Goal: Find contact information: Find contact information

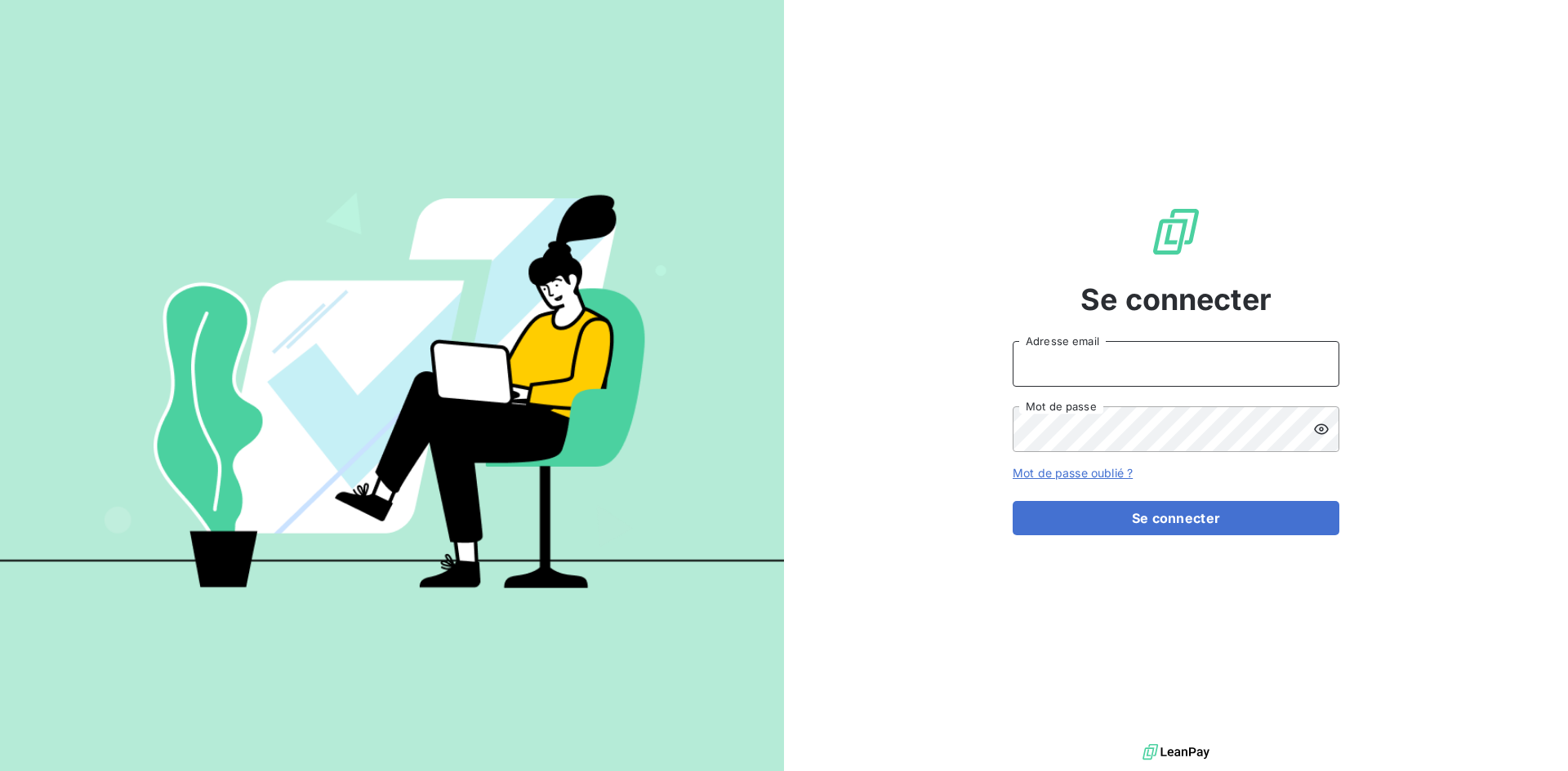
click at [1050, 373] on input "Adresse email" at bounding box center [1176, 364] width 327 height 46
type input "[EMAIL_ADDRESS][DOMAIN_NAME]"
click at [1013, 501] on button "Se connecter" at bounding box center [1176, 518] width 327 height 34
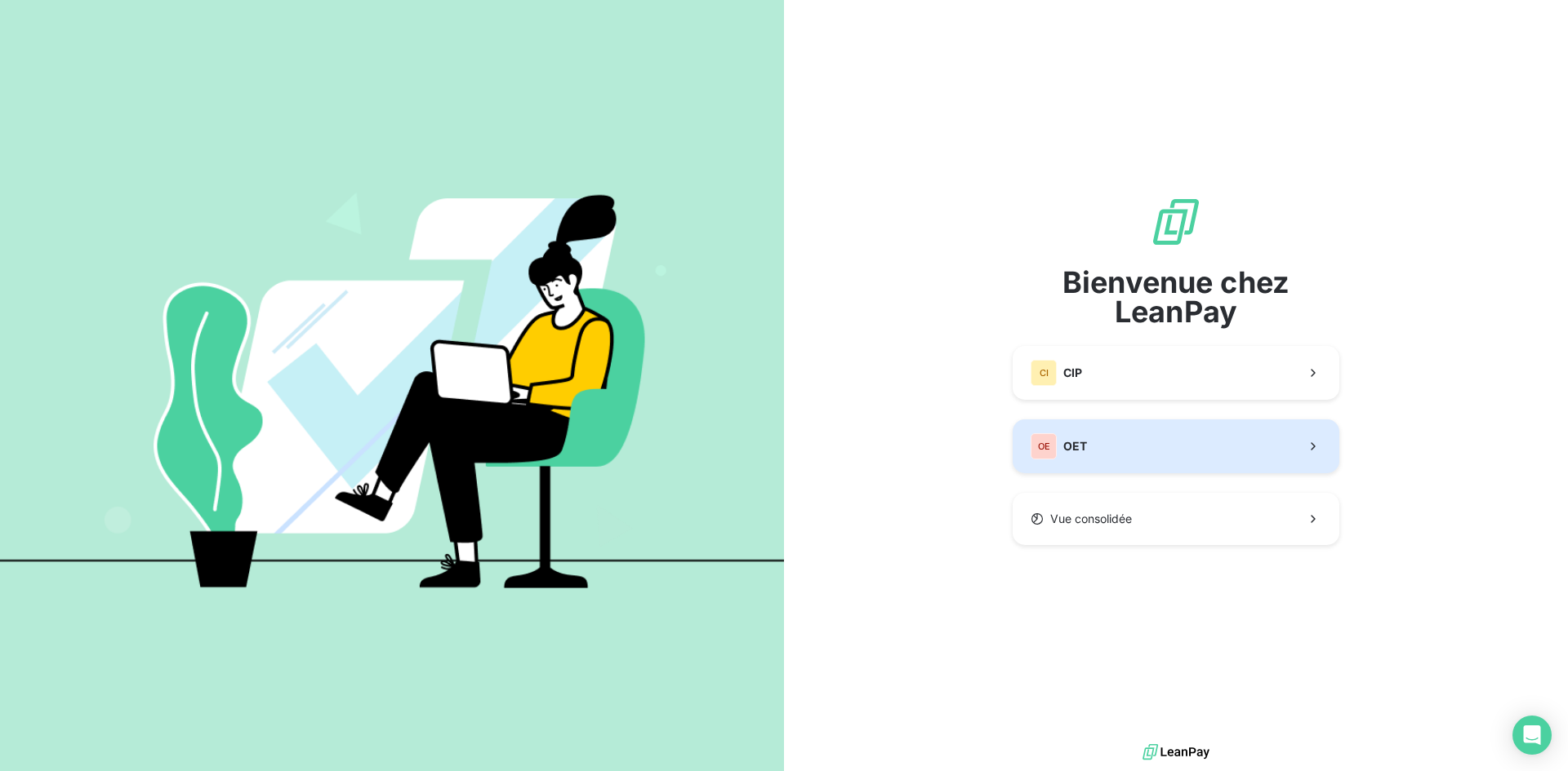
click at [1114, 443] on button "OE OET" at bounding box center [1176, 447] width 327 height 53
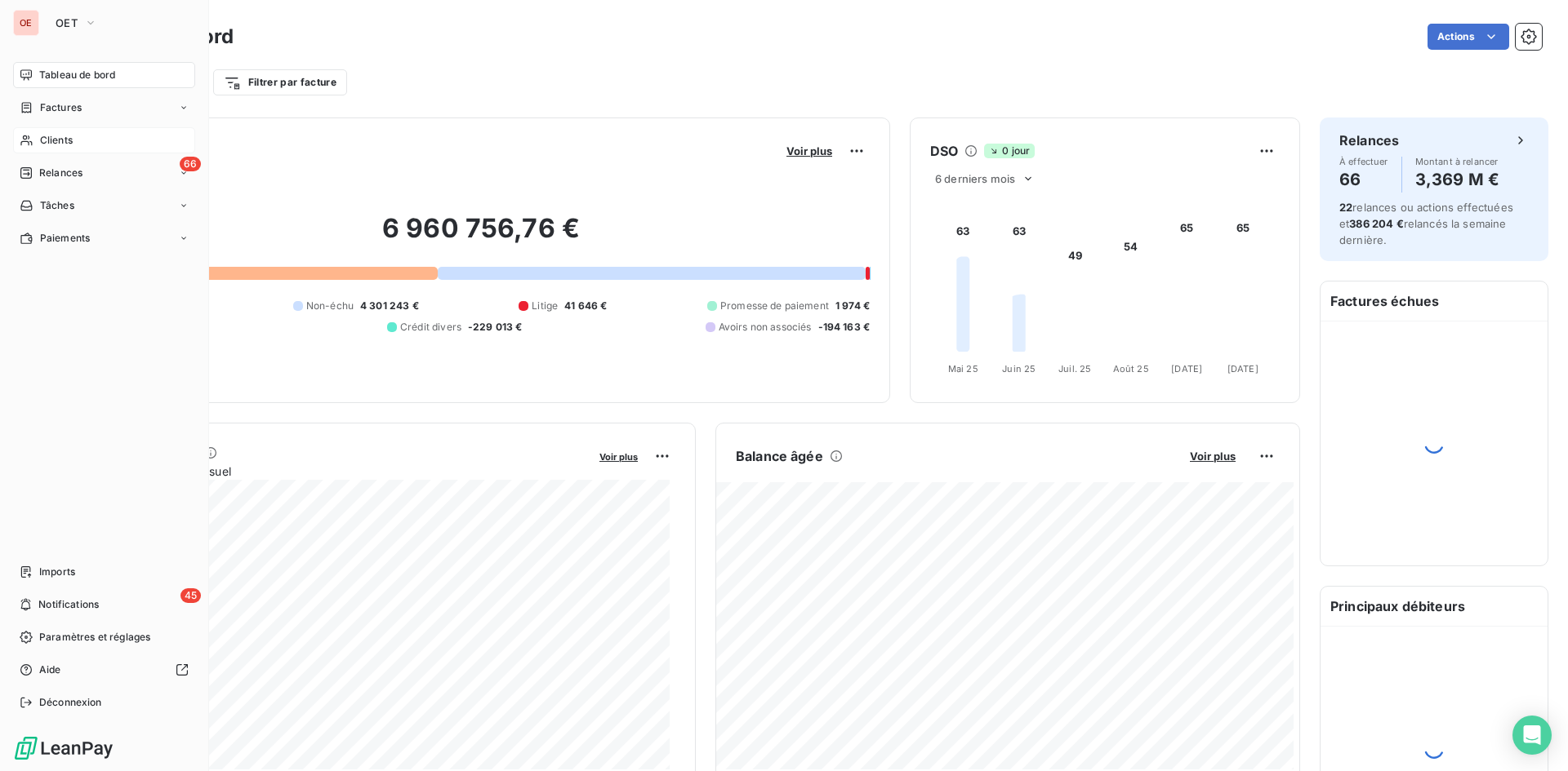
click at [52, 146] on span "Clients" at bounding box center [56, 140] width 33 height 15
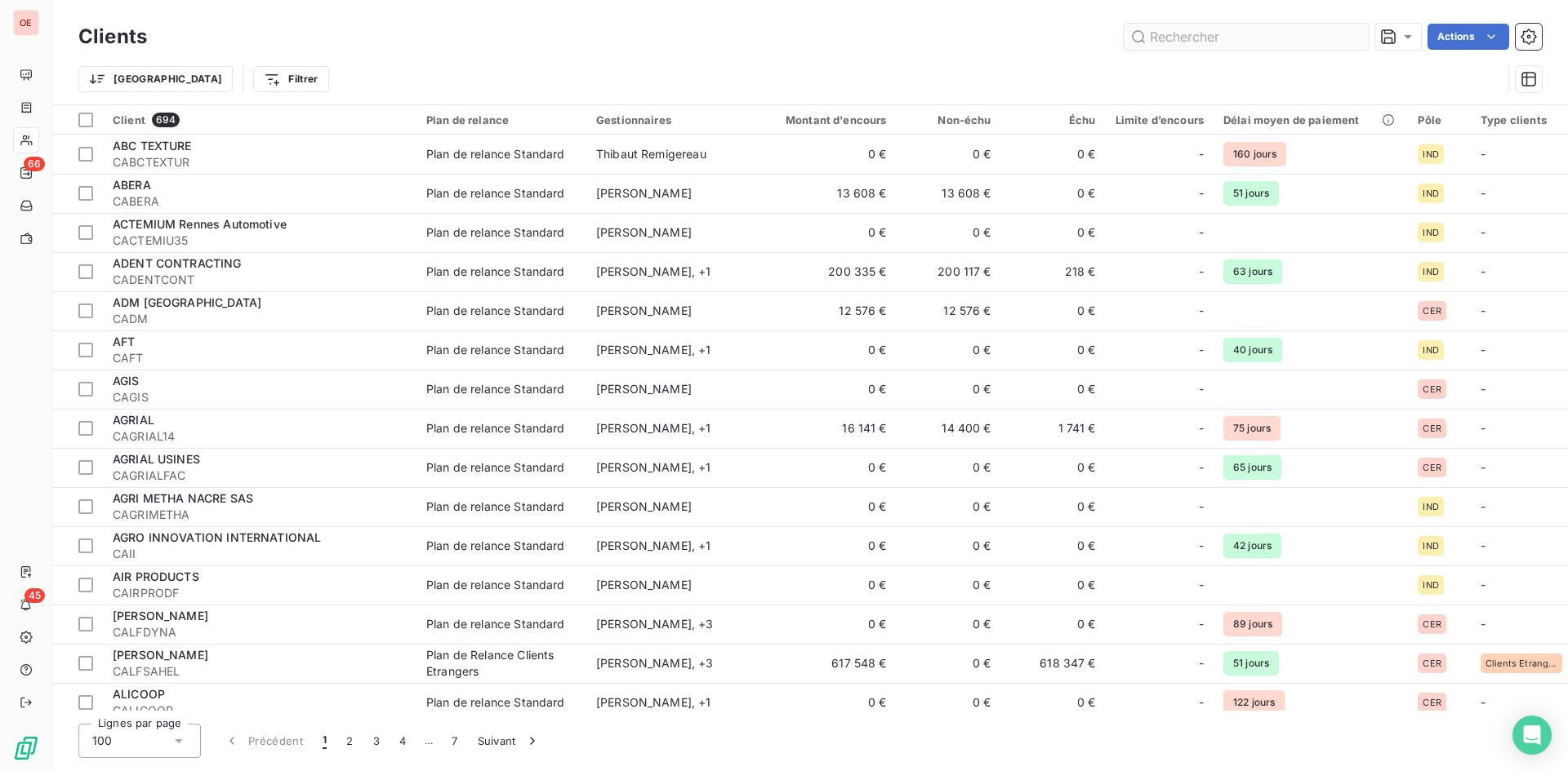
click at [1183, 47] on input "text" at bounding box center [1246, 36] width 245 height 26
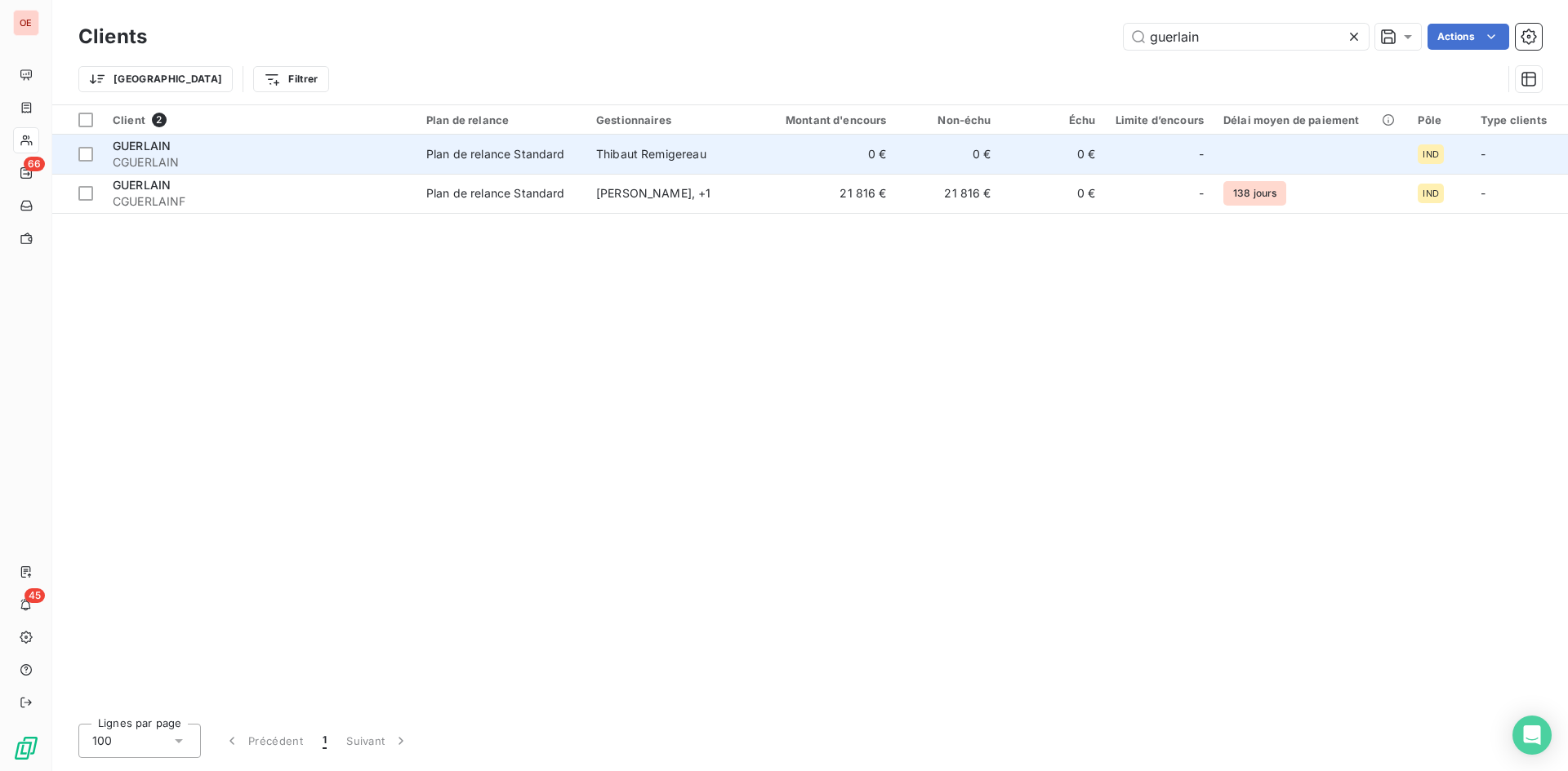
type input "guerlain"
click at [249, 167] on span "CGUERLAIN" at bounding box center [260, 162] width 294 height 16
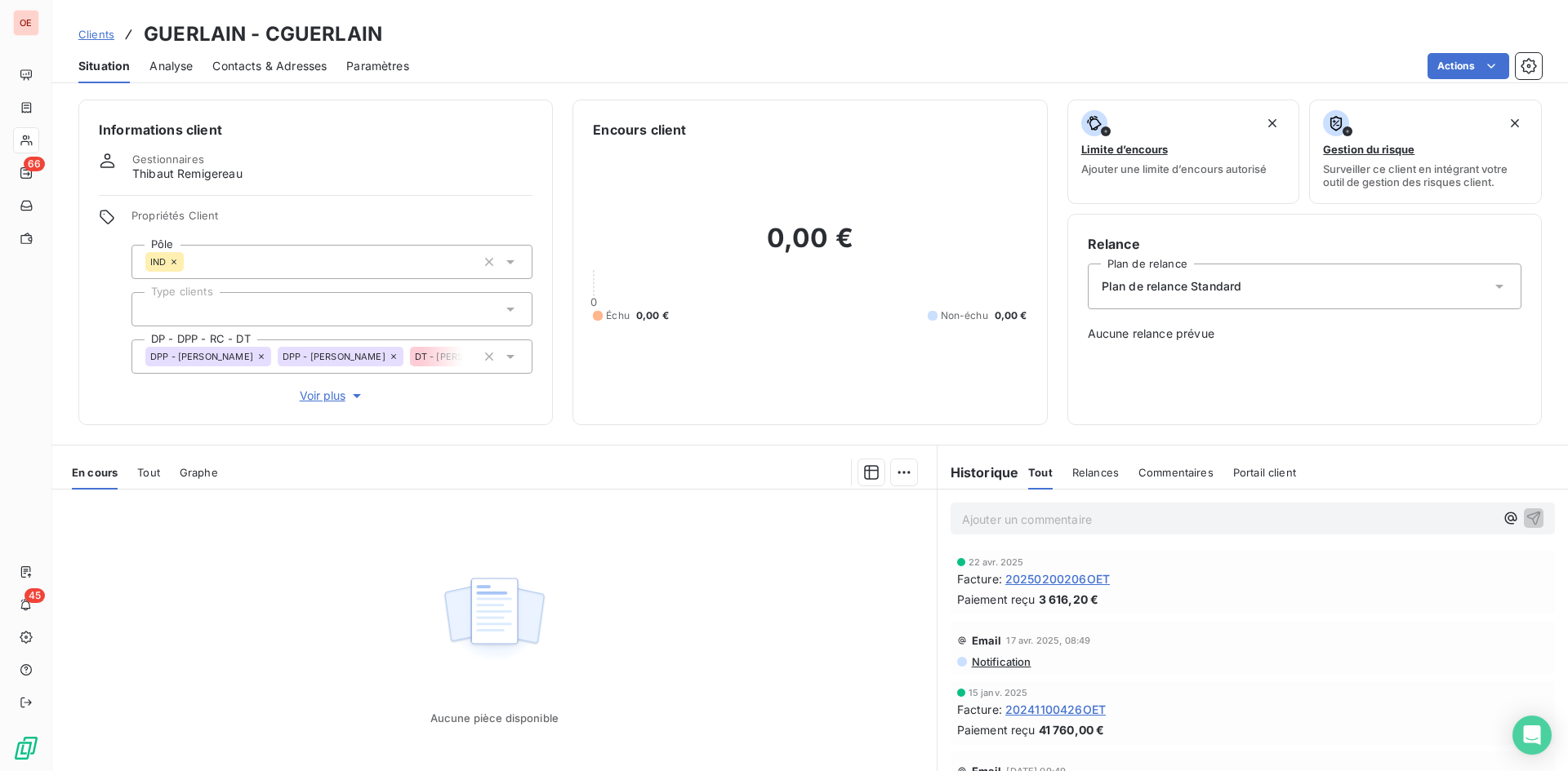
click at [254, 76] on div "Contacts & Adresses" at bounding box center [269, 66] width 115 height 34
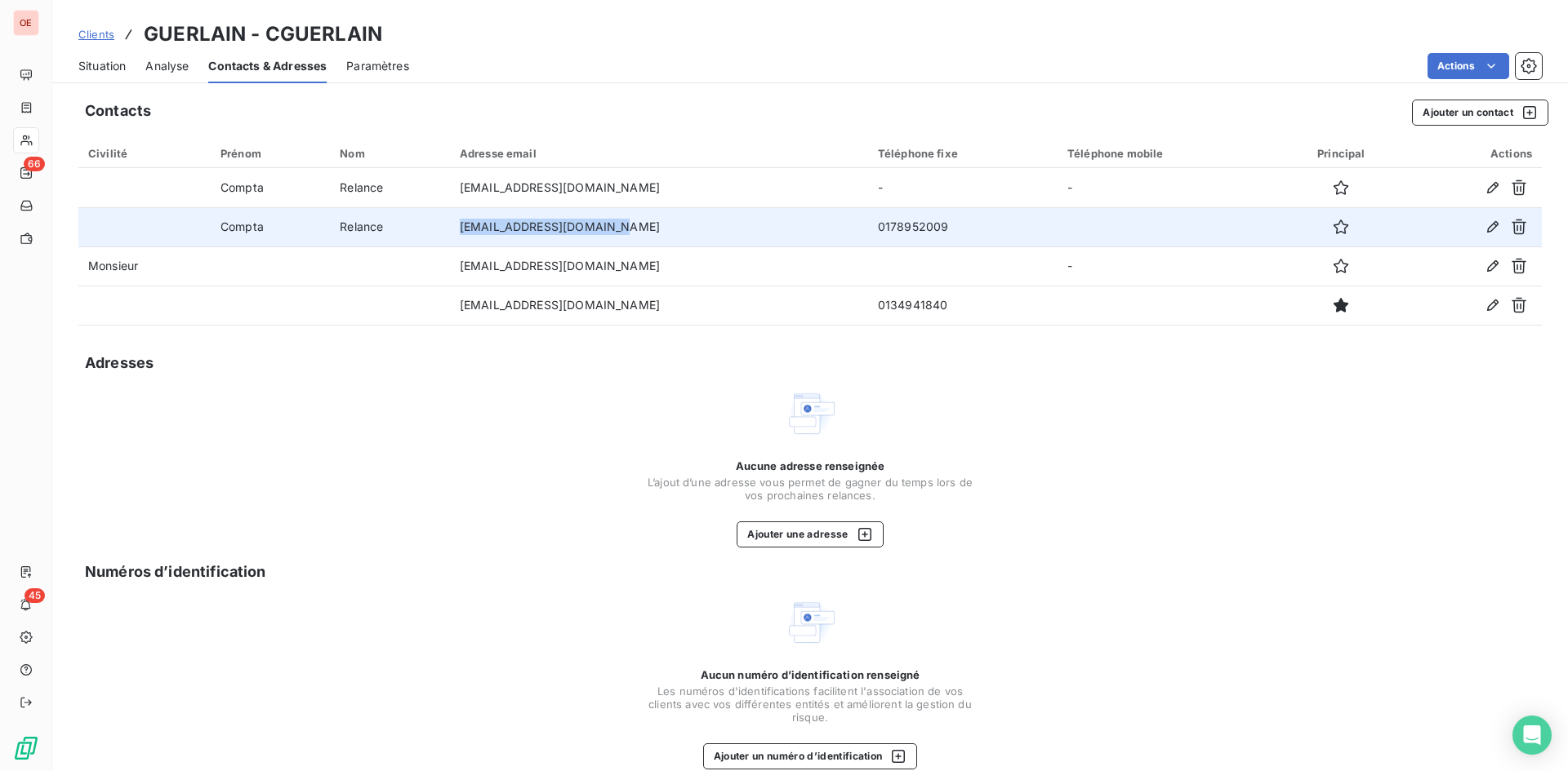
drag, startPoint x: 636, startPoint y: 233, endPoint x: 498, endPoint y: 235, distance: 138.0
click at [498, 235] on td "[EMAIL_ADDRESS][DOMAIN_NAME]" at bounding box center [659, 226] width 419 height 39
copy td "[EMAIL_ADDRESS][DOMAIN_NAME]"
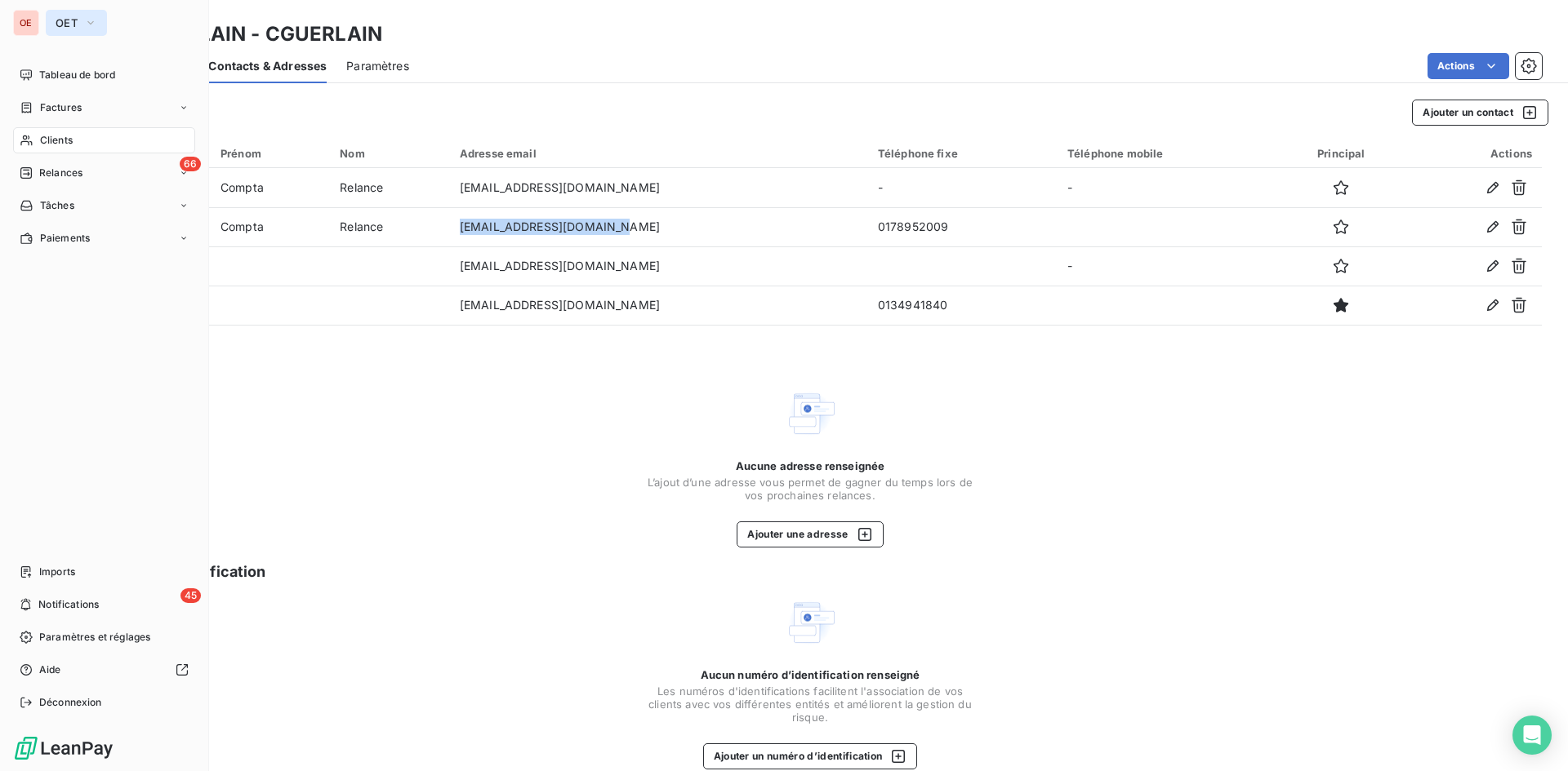
click at [89, 22] on icon "button" at bounding box center [91, 23] width 7 height 3
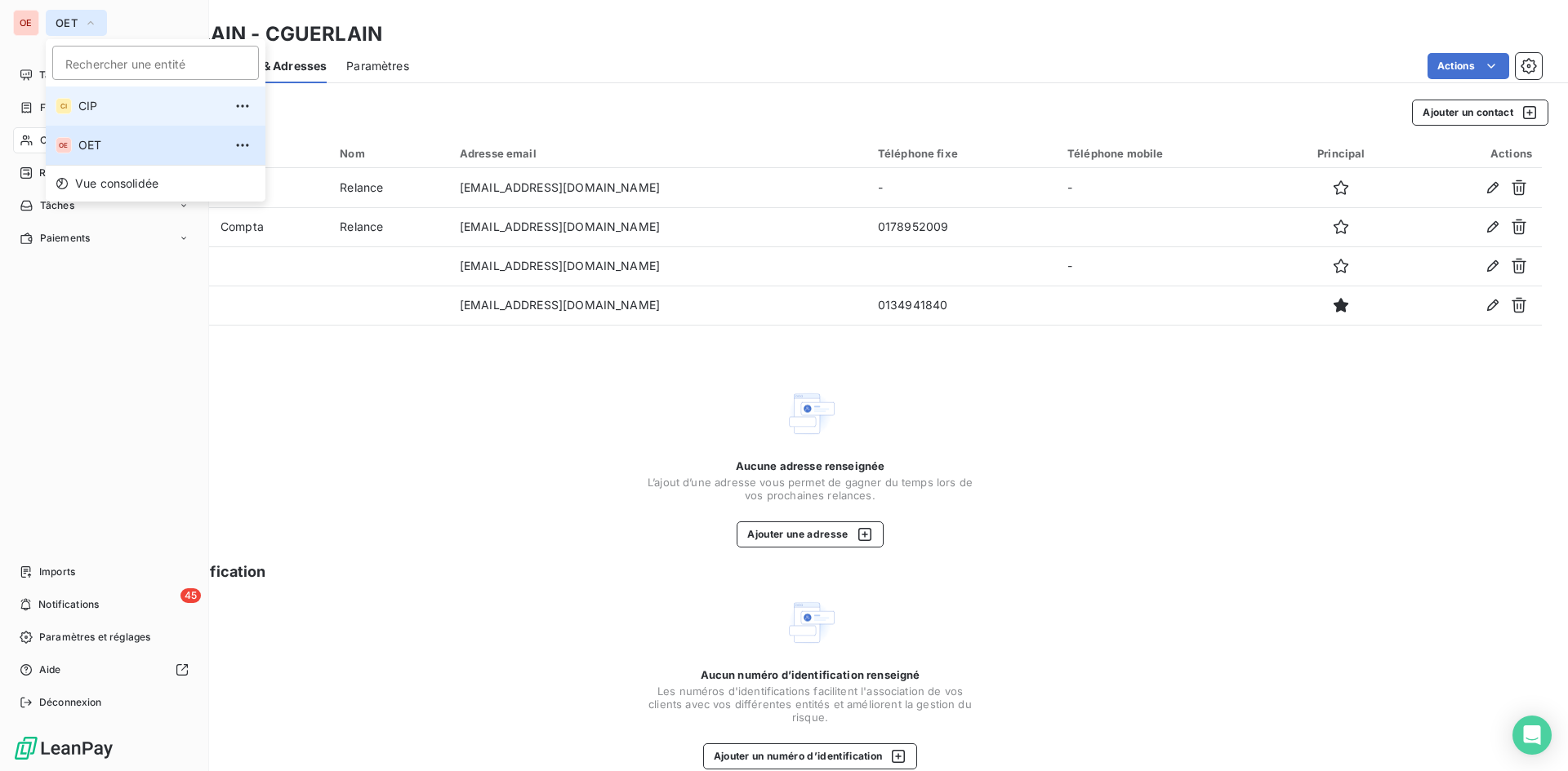
click at [90, 107] on span "CIP" at bounding box center [151, 106] width 145 height 16
